Goal: Check status: Check status

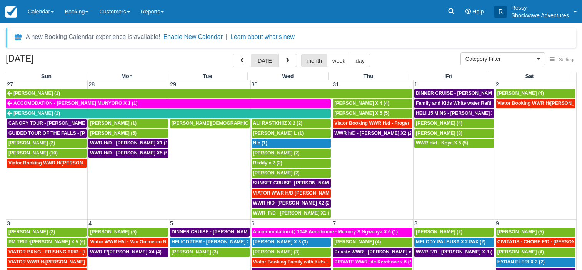
select select
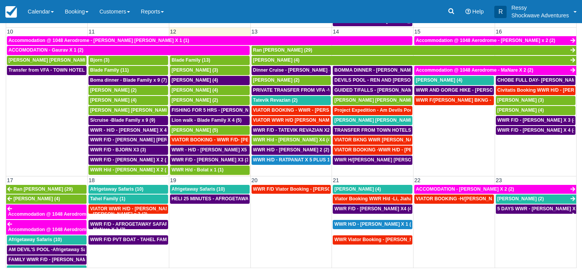
scroll to position [217, 0]
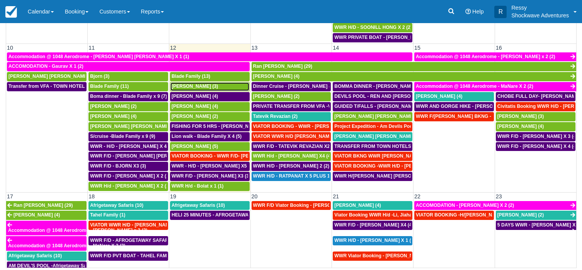
click at [196, 89] on span "Cedric Faye (3)" at bounding box center [195, 86] width 47 height 5
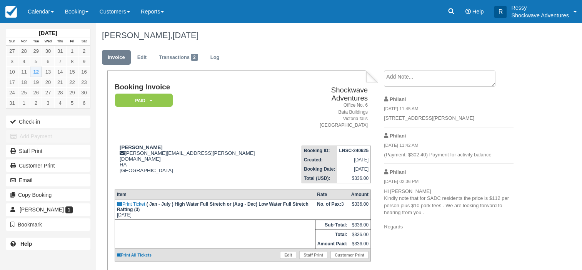
scroll to position [105, 0]
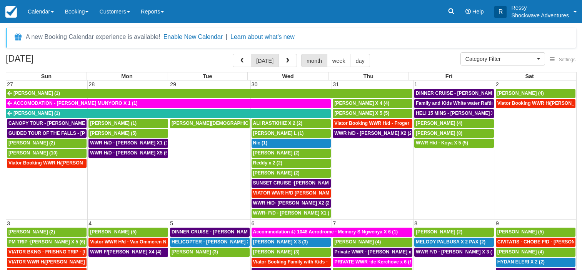
select select
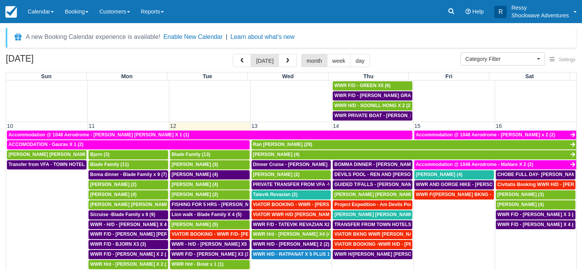
scroll to position [222, 0]
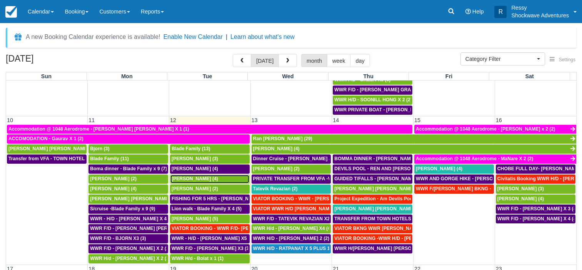
click at [184, 178] on span "Chris Degarmo (4)" at bounding box center [195, 178] width 47 height 5
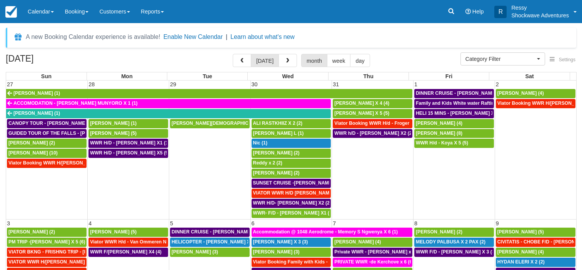
select select
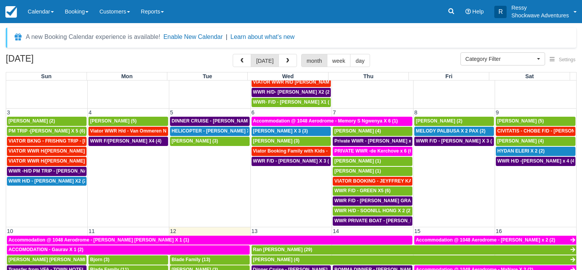
scroll to position [222, 0]
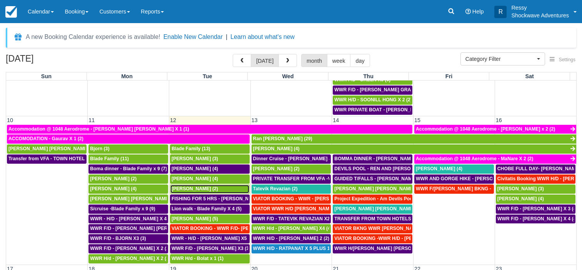
click at [194, 189] on span "Chris Moorman (2)" at bounding box center [195, 188] width 47 height 5
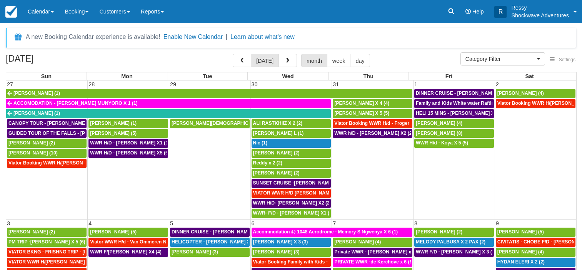
select select
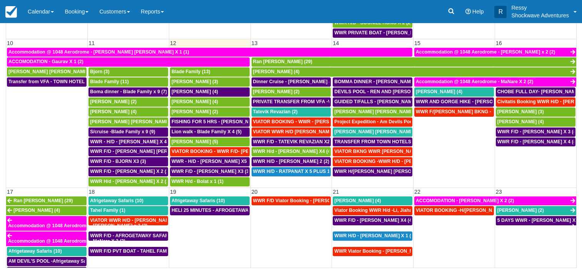
scroll to position [222, 0]
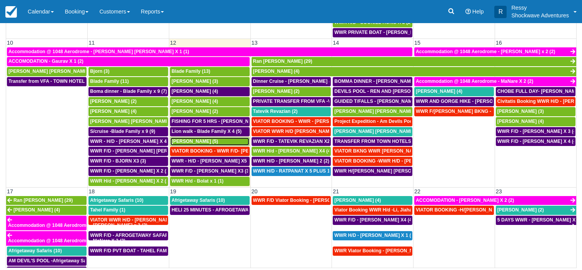
click at [186, 140] on span "[PERSON_NAME] (5)" at bounding box center [195, 141] width 47 height 5
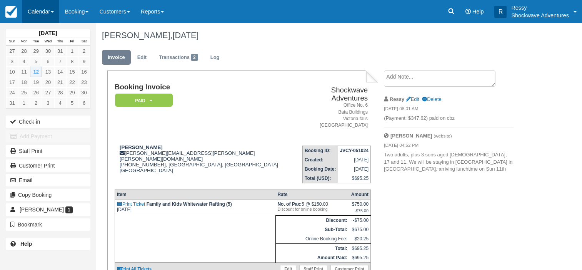
click at [48, 9] on link "Calendar" at bounding box center [40, 11] width 37 height 23
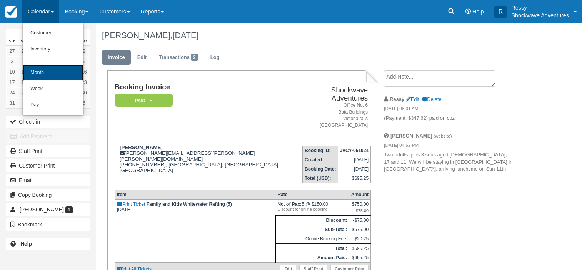
click at [57, 72] on link "Month" at bounding box center [53, 73] width 61 height 16
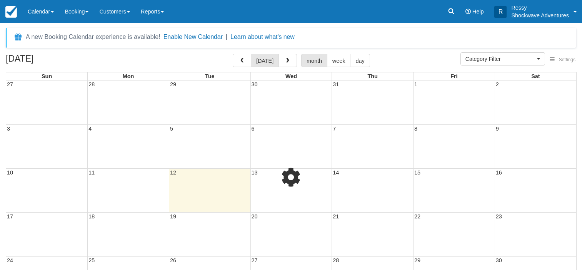
select select
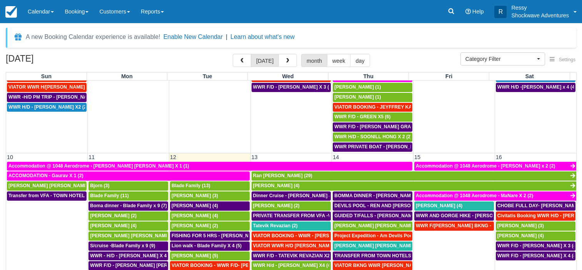
scroll to position [259, 0]
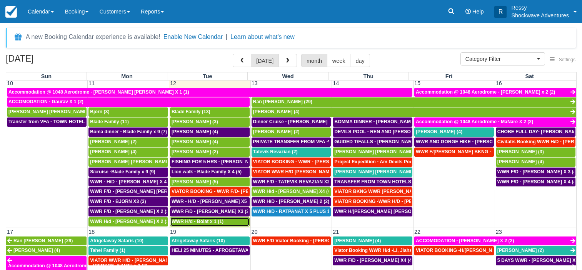
click at [211, 222] on span "WWR H/d - Bolat x 1 (1)" at bounding box center [198, 221] width 52 height 5
